Goal: Obtain resource: Download file/media

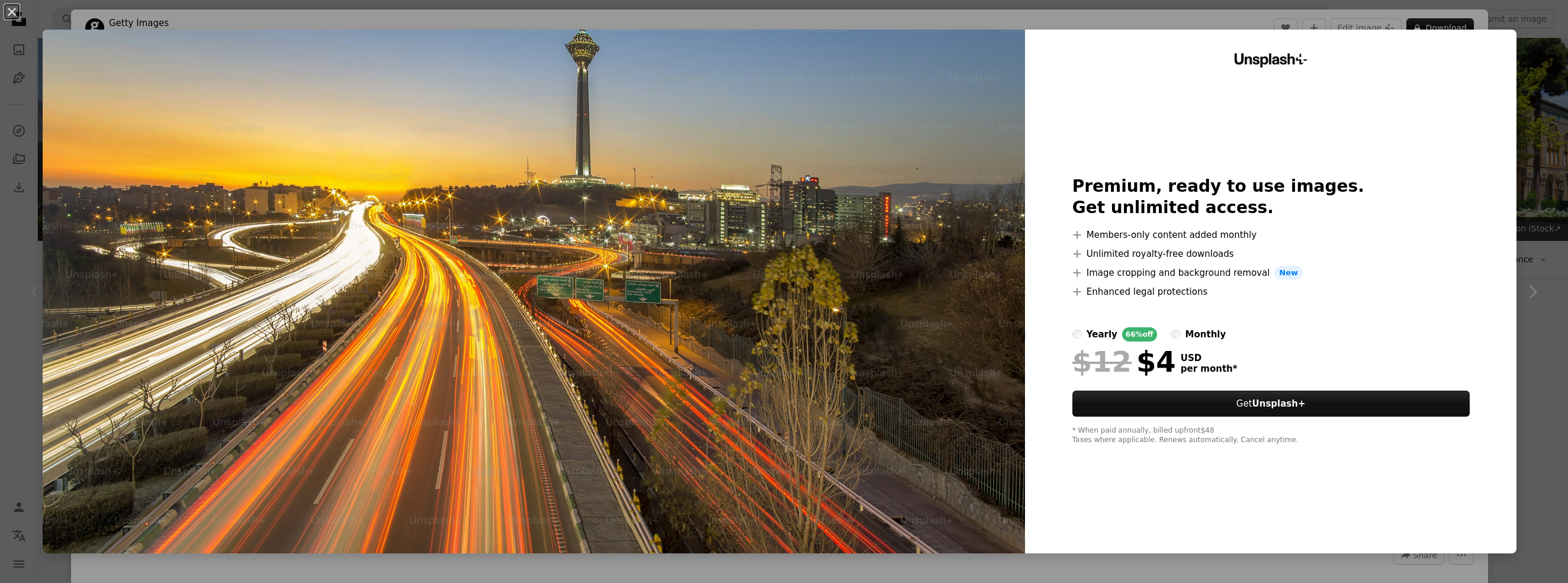
scroll to position [296, 0]
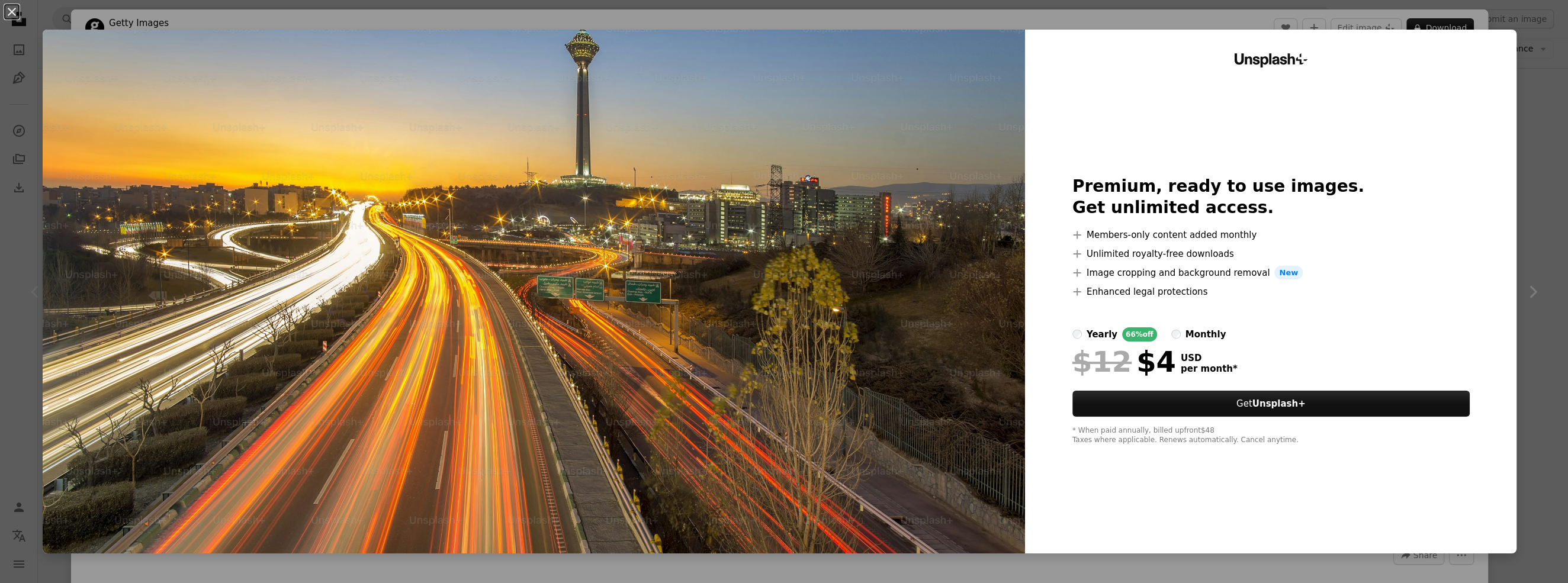
click at [13, 10] on button "An X shape" at bounding box center [12, 12] width 14 height 14
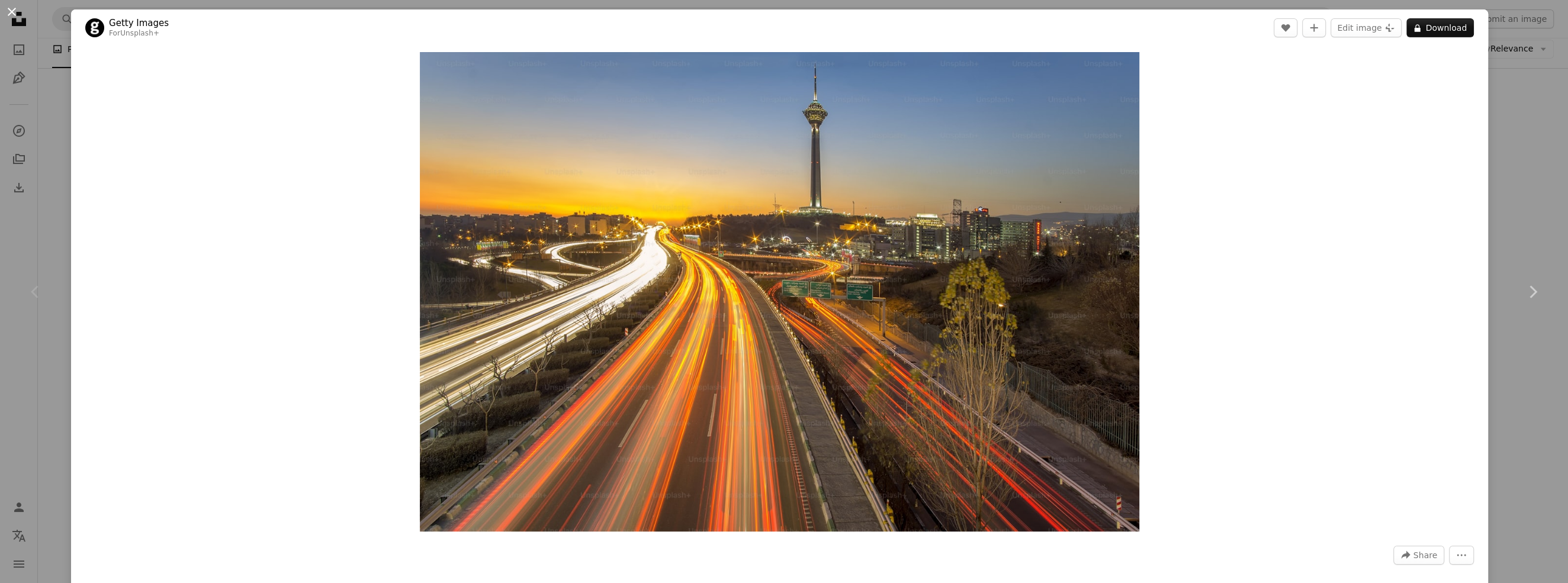
click at [10, 15] on button "An X shape" at bounding box center [12, 12] width 14 height 14
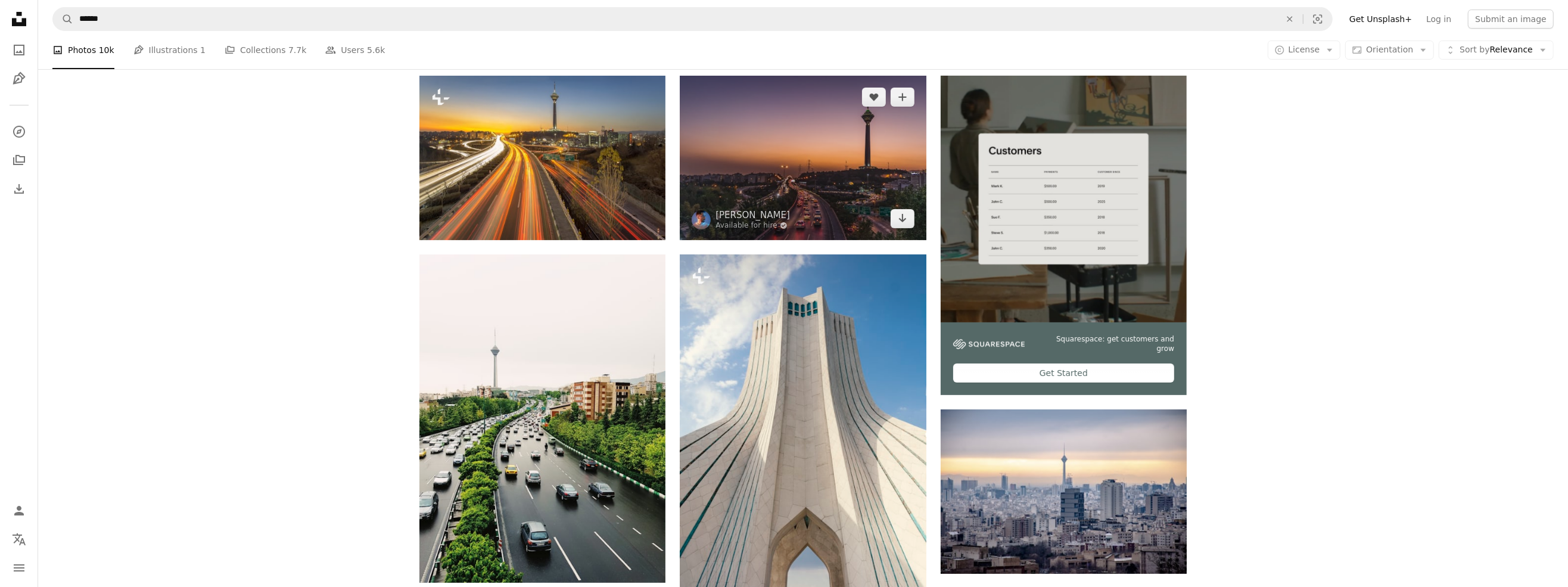
click at [816, 143] on img at bounding box center [803, 157] width 246 height 164
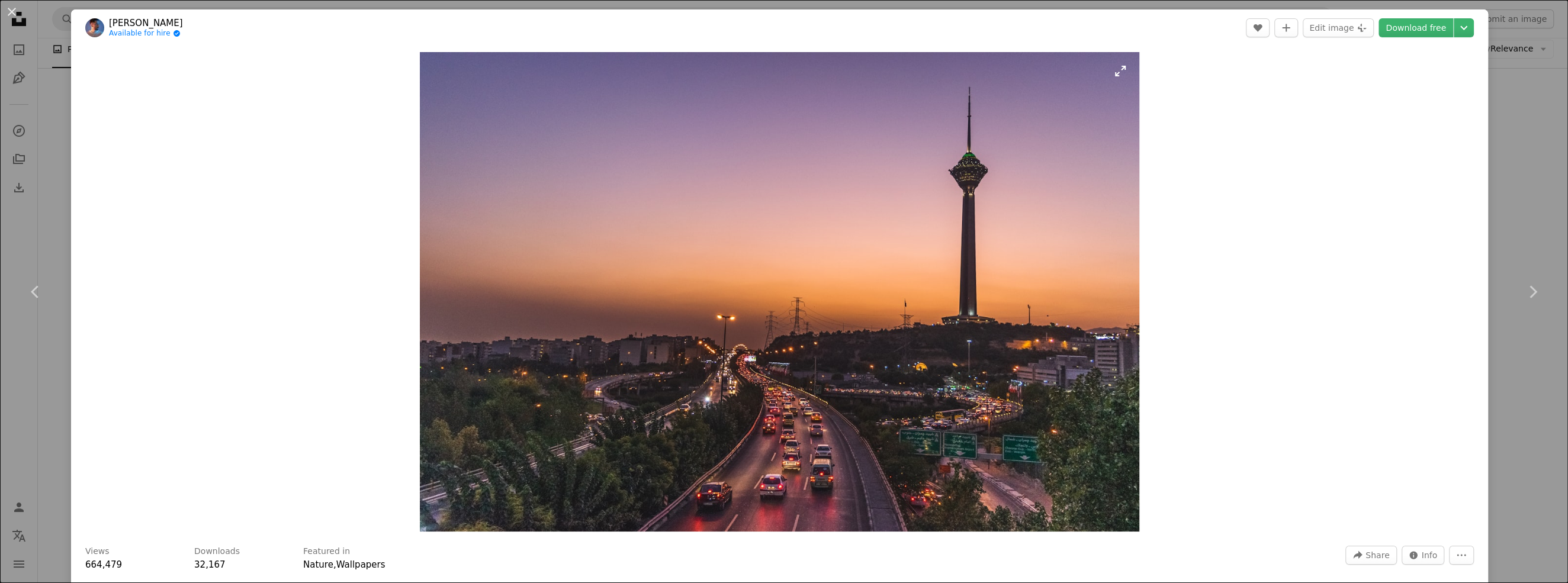
click at [957, 152] on img "Zoom in on this image" at bounding box center [779, 292] width 720 height 480
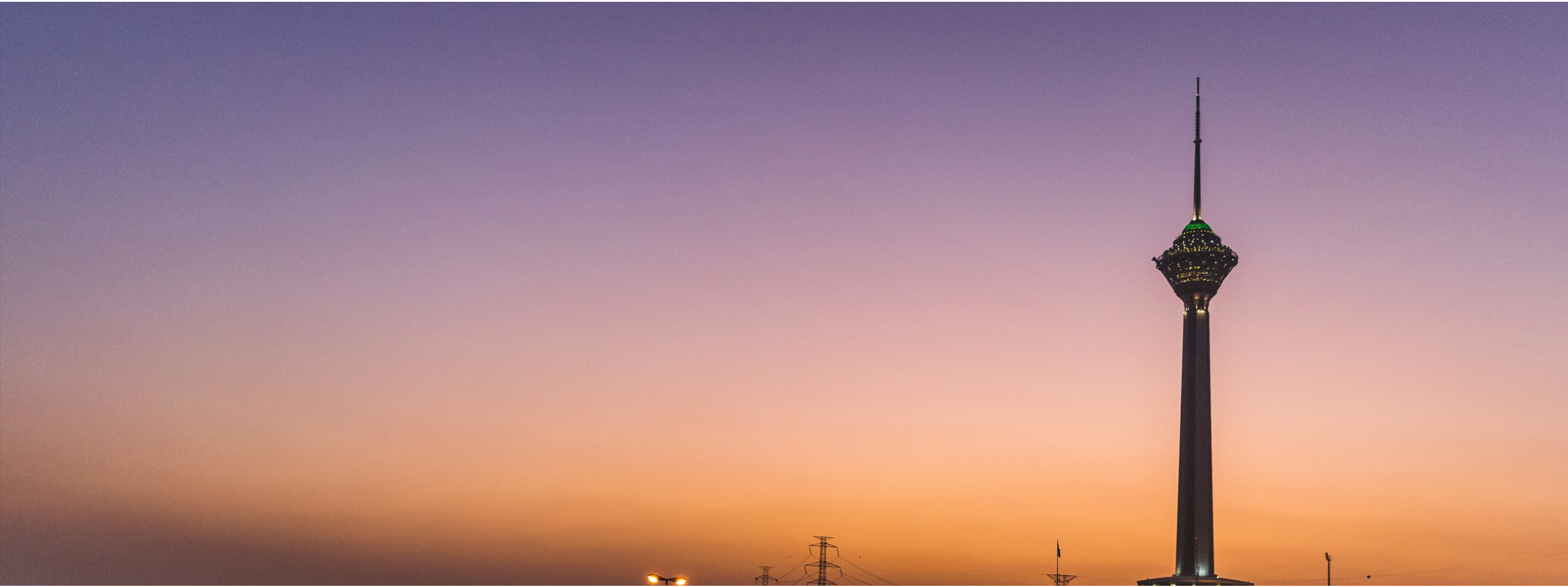
scroll to position [227, 0]
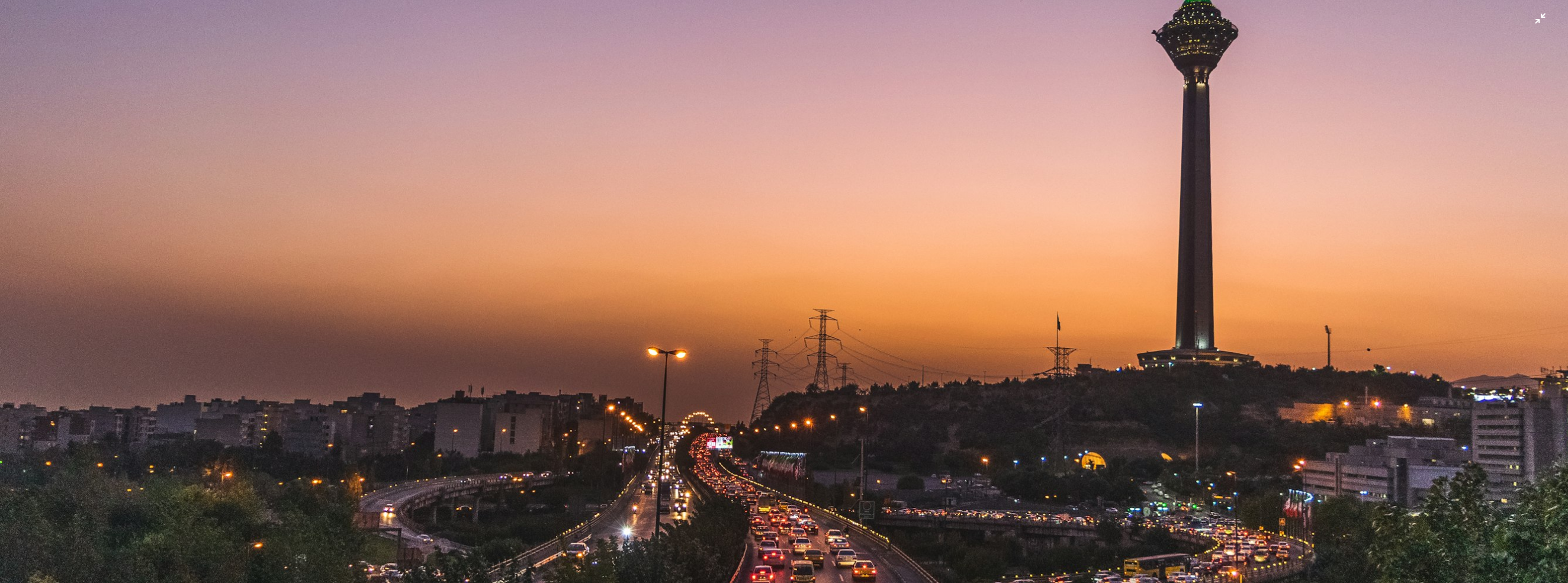
click at [957, 152] on img "Zoom out on this image" at bounding box center [784, 297] width 1570 height 1046
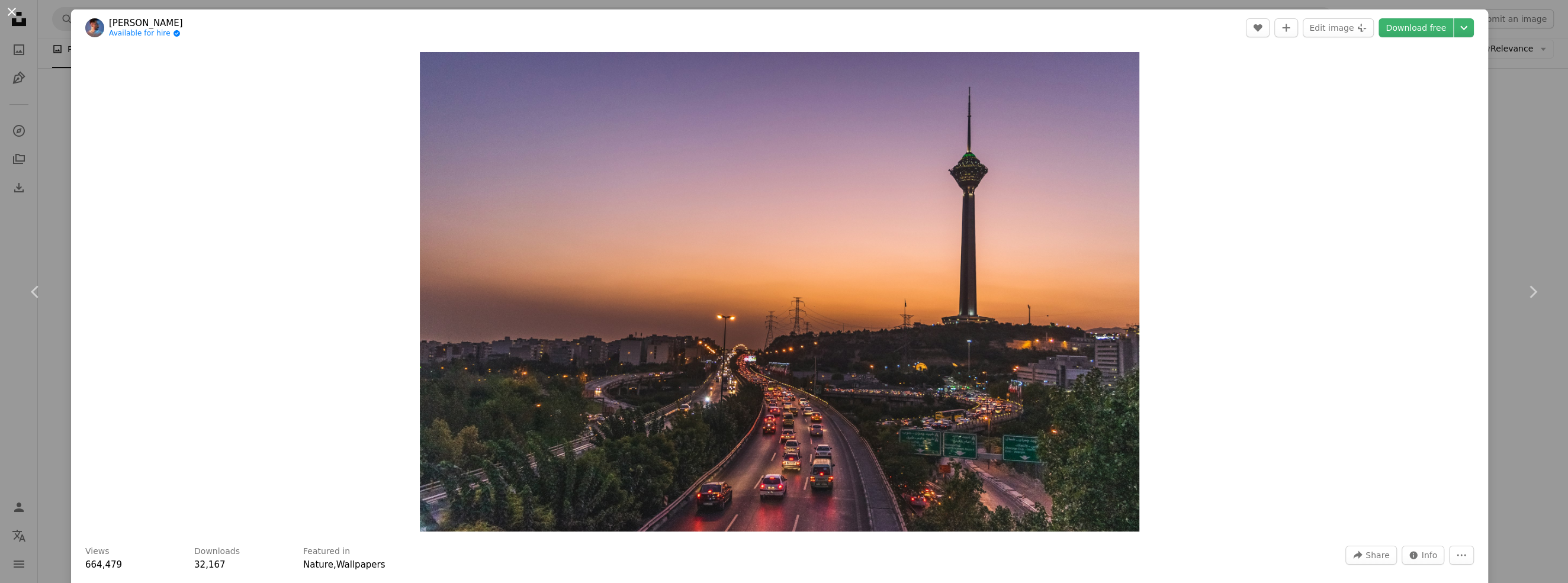
click at [9, 16] on button "An X shape" at bounding box center [12, 12] width 14 height 14
